Goal: Check status

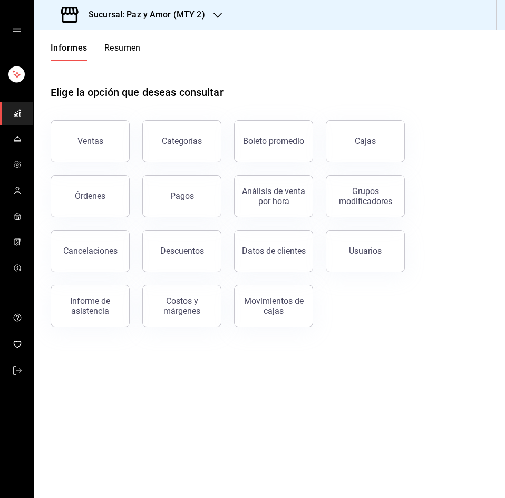
click at [135, 72] on div "Elige la opción que deseas consultar" at bounding box center [269, 84] width 437 height 47
click at [130, 50] on font "Resumen" at bounding box center [122, 48] width 36 height 10
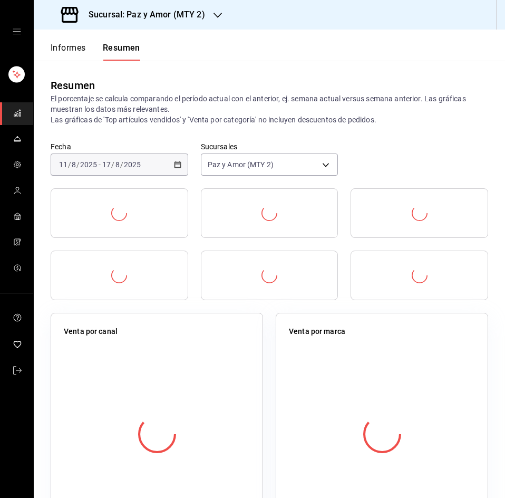
click at [171, 14] on font "Sucursal: Paz y Amor (MTY 2)" at bounding box center [147, 14] width 116 height 10
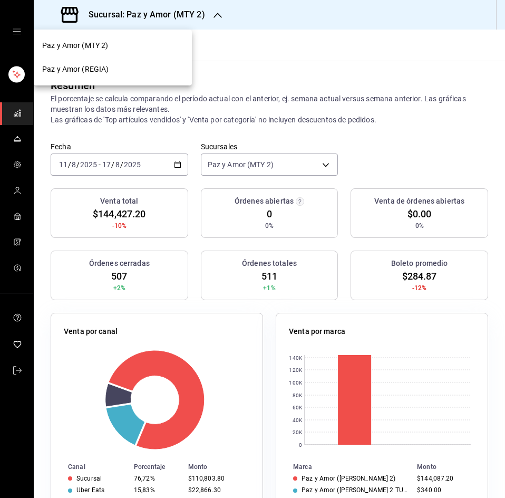
click at [125, 80] on div "Paz y Amor (REGIA)" at bounding box center [113, 69] width 158 height 24
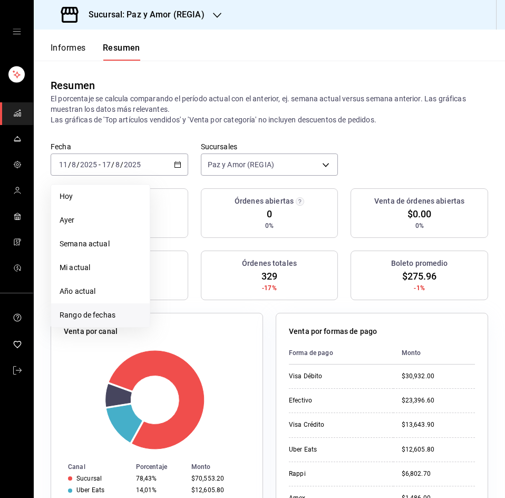
click at [90, 309] on span "Rango de fechas" at bounding box center [101, 314] width 82 height 11
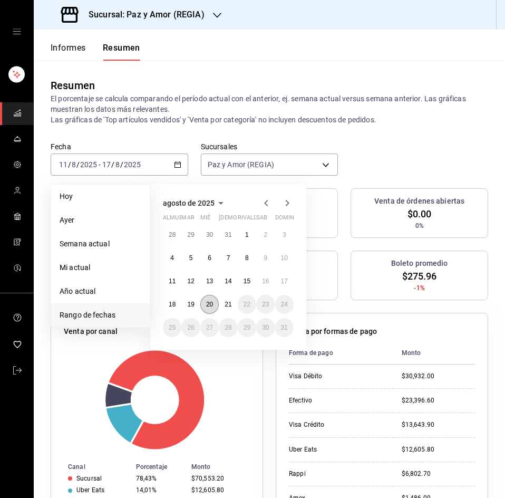
click at [206, 306] on font "20" at bounding box center [209, 303] width 7 height 7
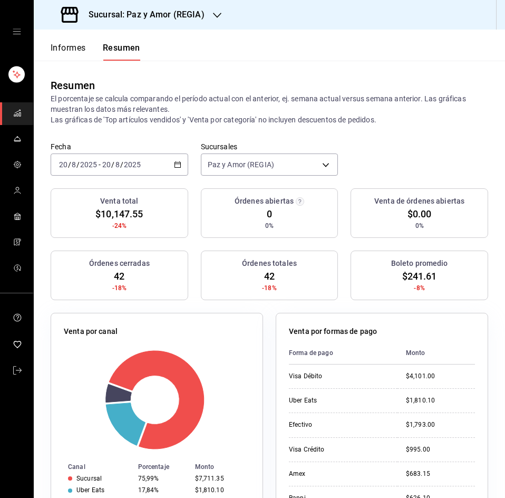
click at [411, 152] on div "Fecha [DATE] [DATE] - [DATE] [DATE] Sucursales Paz y Amor (REGIA) [object Objec…" at bounding box center [269, 165] width 471 height 46
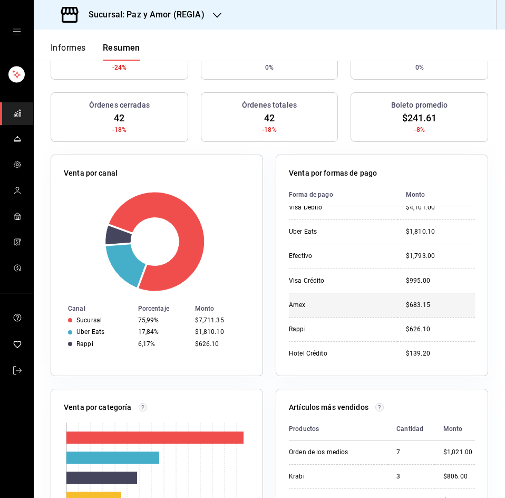
scroll to position [13, 0]
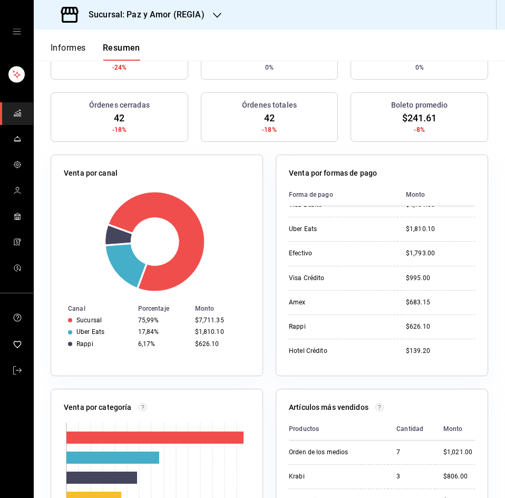
click at [267, 160] on div "Venta por formas de pago Forma de pago Monto Visa Débito $4,101.00 Uber Eats $1…" at bounding box center [375, 259] width 225 height 234
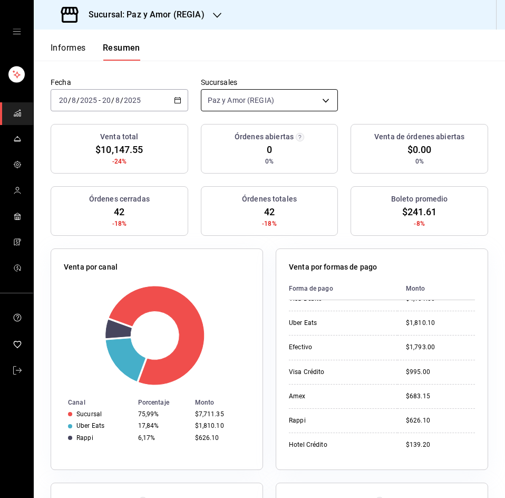
scroll to position [0, 0]
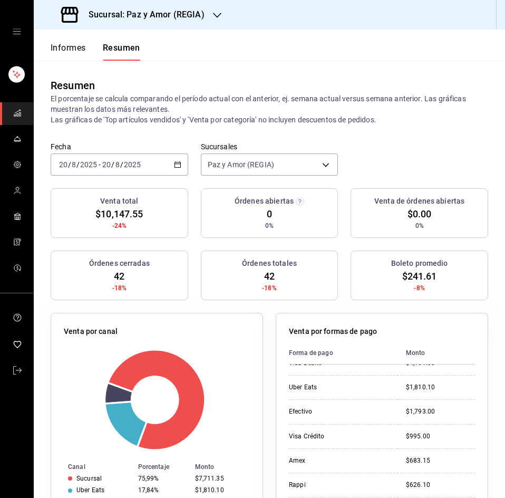
click at [159, 27] on div "Sucursal: Paz y Amor (REGIA)" at bounding box center [133, 15] width 183 height 30
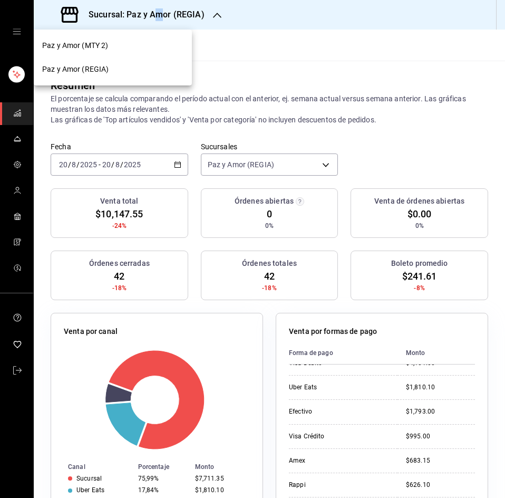
click at [152, 20] on div at bounding box center [152, 20] width 0 height 0
click at [92, 55] on div "Paz y Amor (MTY 2)" at bounding box center [113, 46] width 158 height 24
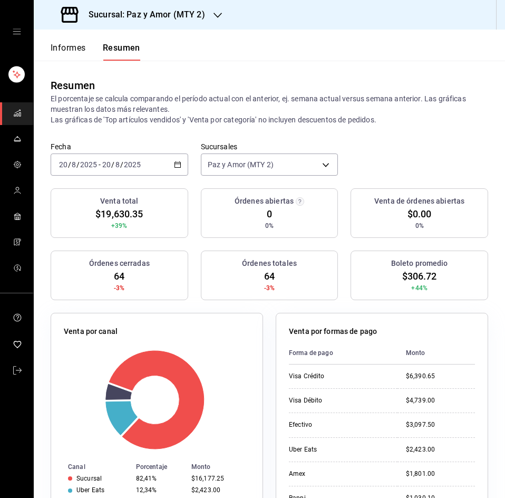
click at [384, 323] on div "Venta por formas de pago Forma de pago Monto Visa Crédito $6,390.65 Visa Débito…" at bounding box center [382, 423] width 212 height 221
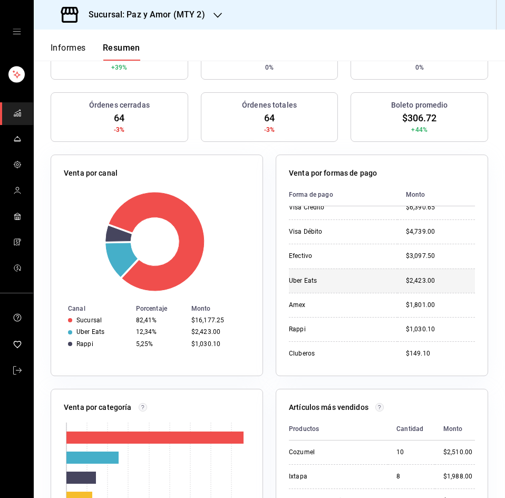
scroll to position [13, 0]
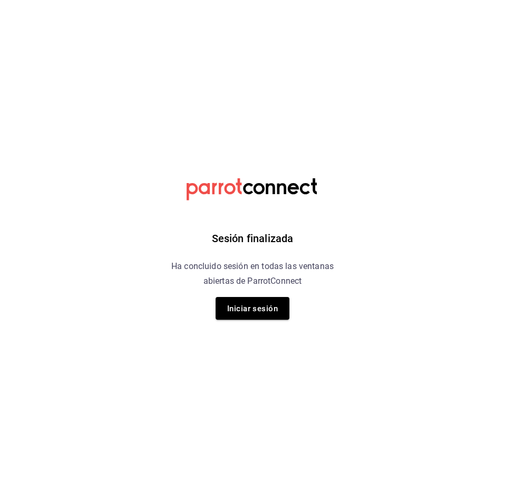
click at [225, 292] on div "Sesión finalizada Ha concluido sesión en todas las ventanas abiertas de ParrotC…" at bounding box center [253, 249] width 266 height 498
click at [225, 306] on button "Iniciar sesión" at bounding box center [253, 308] width 74 height 23
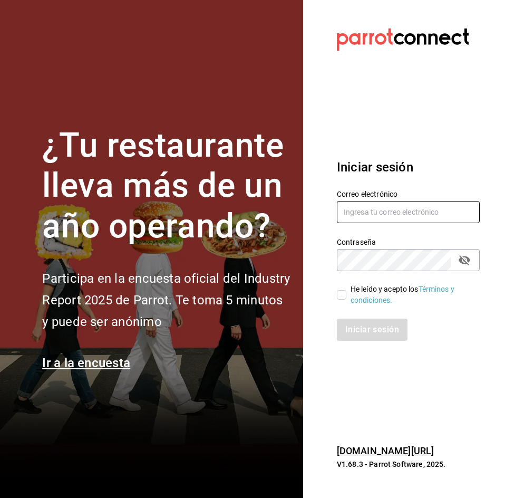
type input "[EMAIL_ADDRESS][DOMAIN_NAME]"
click at [398, 210] on input "[EMAIL_ADDRESS][DOMAIN_NAME]" at bounding box center [408, 212] width 143 height 22
click at [352, 301] on font "Términos y condiciones." at bounding box center [402, 294] width 104 height 19
click at [341, 296] on input "He leído y acepto los Términos y condiciones." at bounding box center [341, 294] width 9 height 9
checkbox input "true"
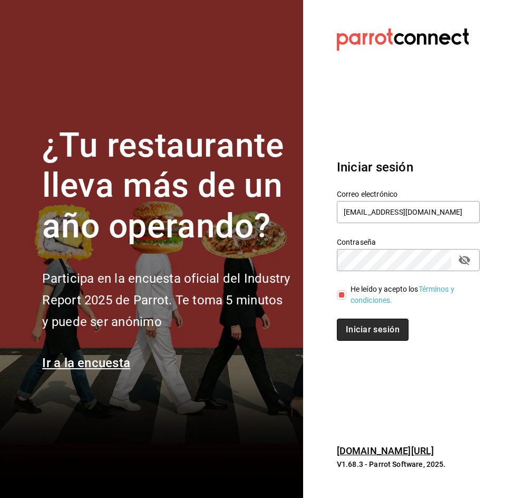
click at [341, 327] on button "Iniciar sesión" at bounding box center [373, 329] width 72 height 22
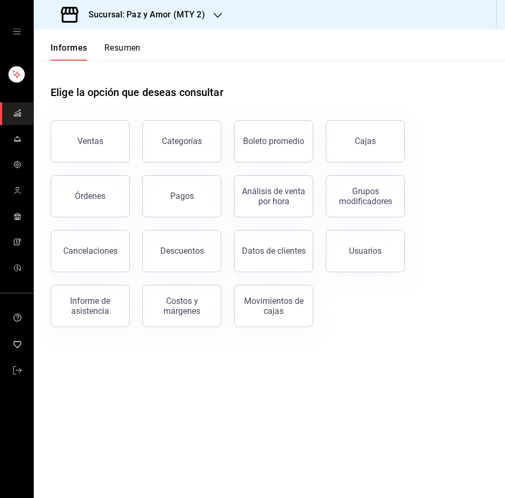
click at [136, 56] on button "Resumen" at bounding box center [122, 51] width 36 height 18
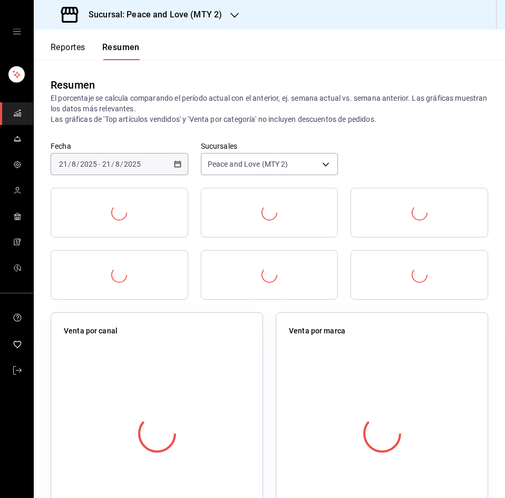
click at [154, 26] on div "Sucursal: Peace and Love (MTY 2)" at bounding box center [142, 15] width 201 height 30
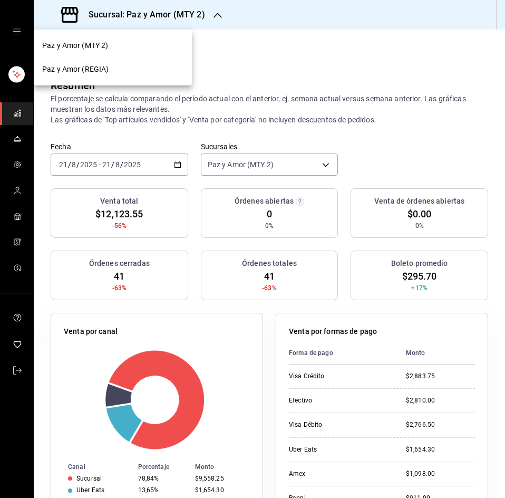
click at [167, 11] on div at bounding box center [252, 249] width 505 height 498
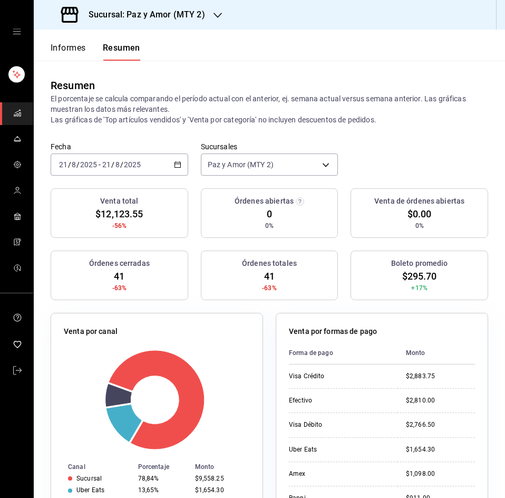
click at [172, 19] on h3 "Sucursal: Paz y Amor (MTY 2)" at bounding box center [142, 14] width 125 height 13
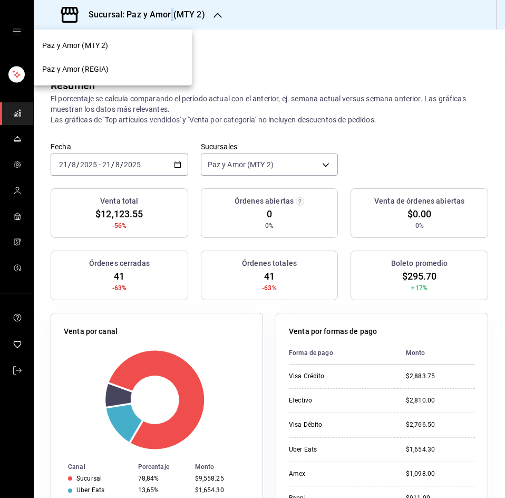
click at [123, 44] on div "Paz y Amor (MTY 2)" at bounding box center [112, 45] width 141 height 11
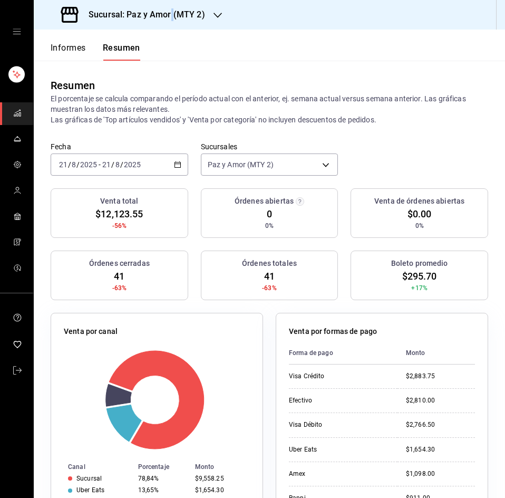
click at [174, 164] on icon "button" at bounding box center [177, 164] width 7 height 7
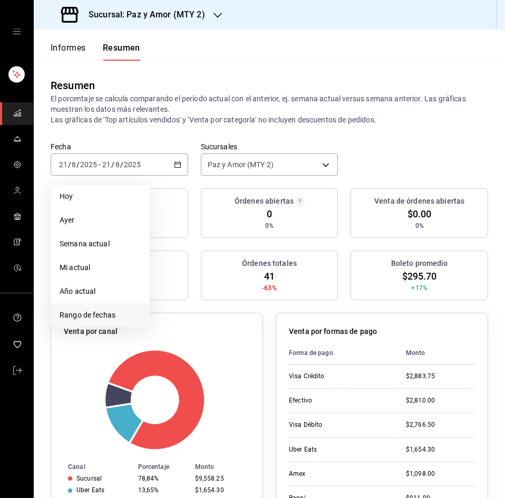
click at [85, 312] on font "Rango de fechas" at bounding box center [88, 314] width 56 height 8
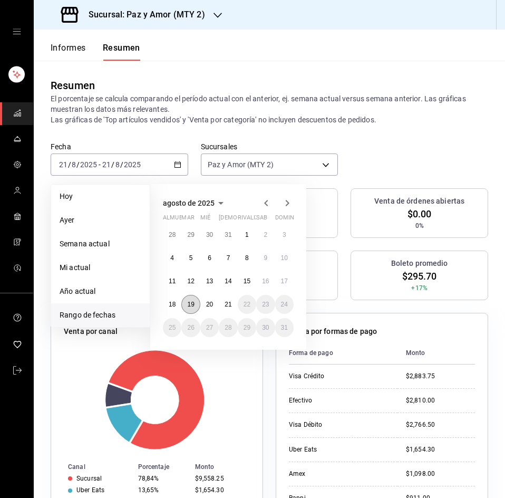
click at [193, 305] on font "19" at bounding box center [190, 303] width 7 height 7
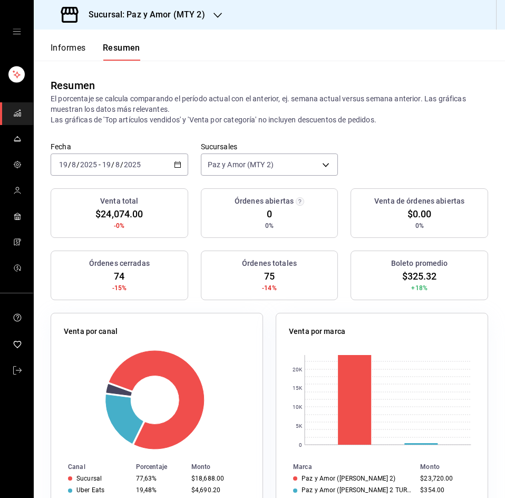
click at [297, 298] on div "Órdenes totales 75 -14%" at bounding box center [270, 275] width 138 height 50
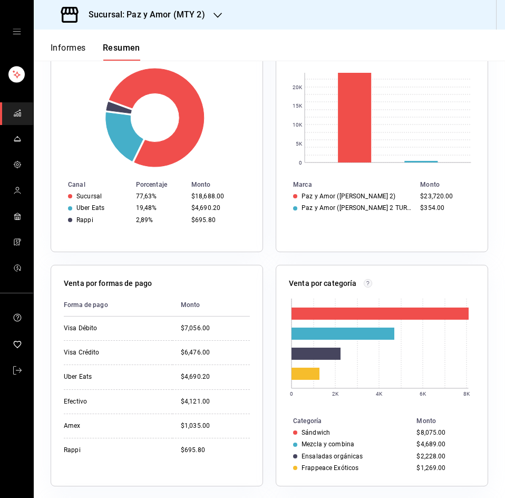
scroll to position [264, 0]
